Goal: Task Accomplishment & Management: Use online tool/utility

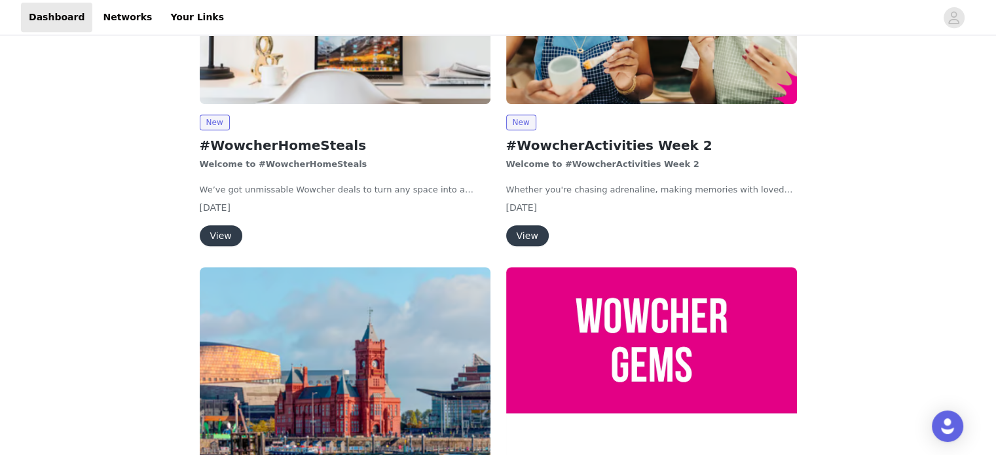
scroll to position [704, 0]
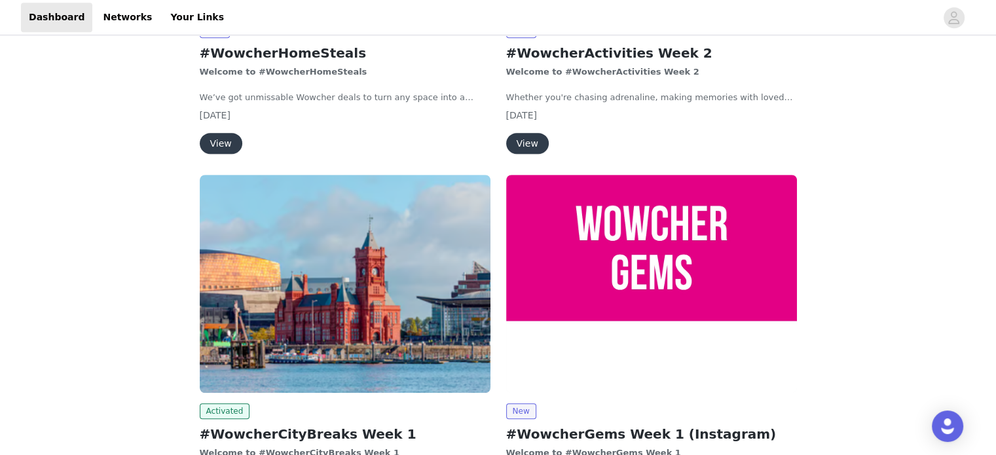
click at [292, 244] on img at bounding box center [345, 284] width 291 height 218
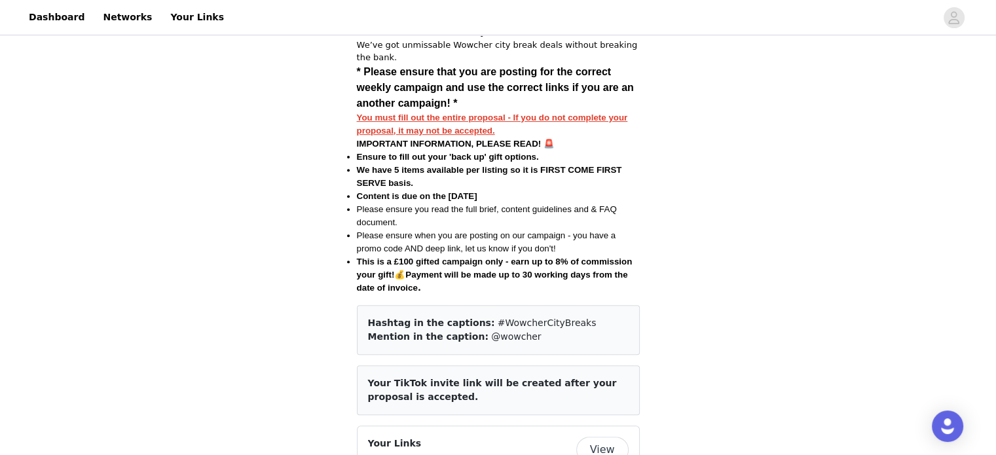
scroll to position [458, 0]
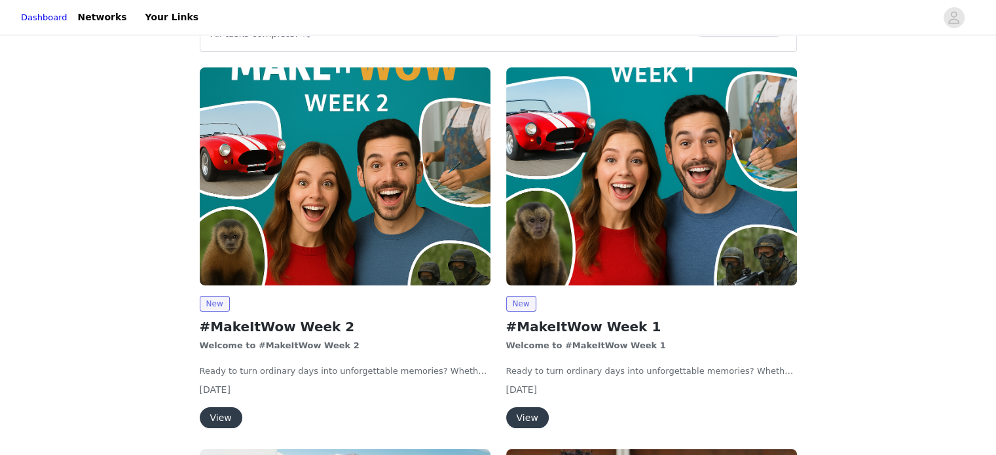
scroll to position [49, 0]
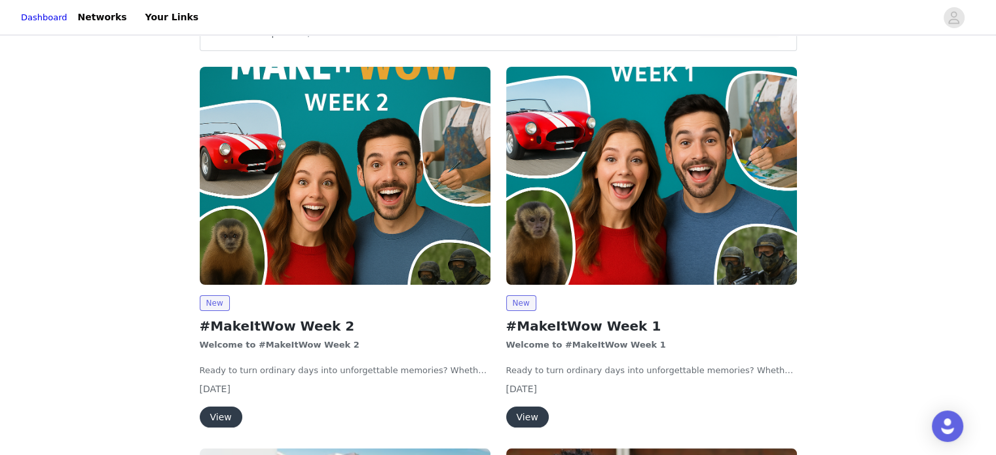
click at [356, 244] on img at bounding box center [345, 176] width 291 height 218
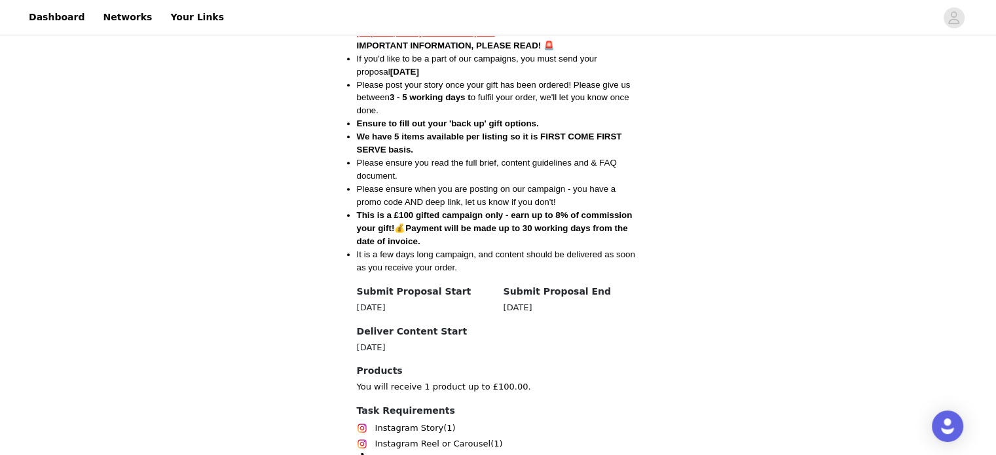
scroll to position [663, 0]
